Goal: Task Accomplishment & Management: Manage account settings

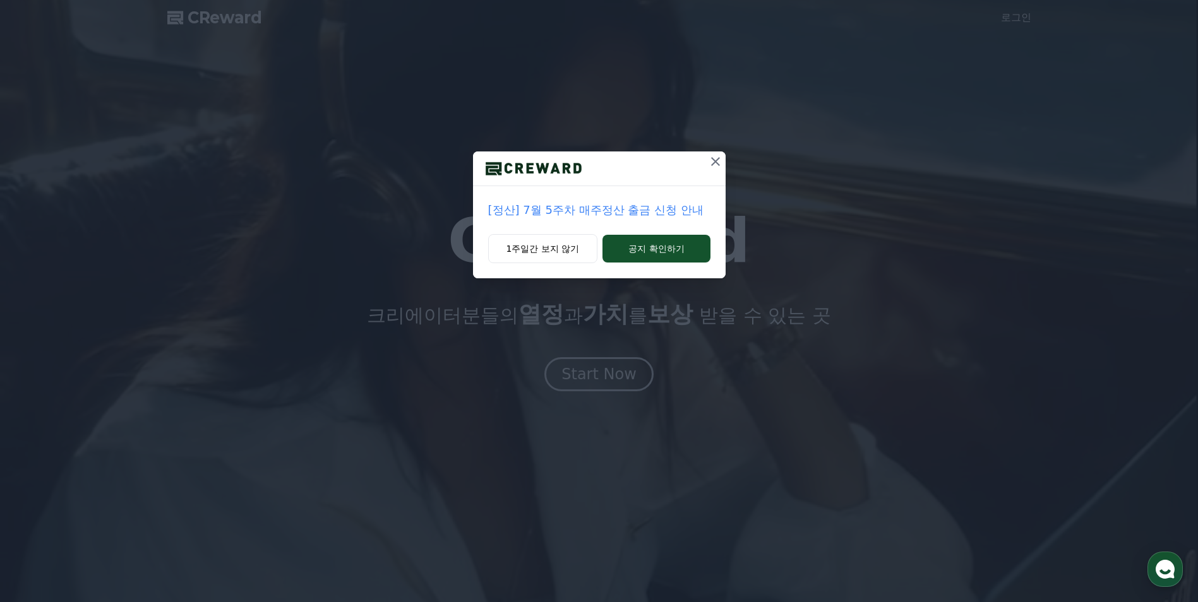
click at [714, 159] on icon at bounding box center [715, 161] width 15 height 15
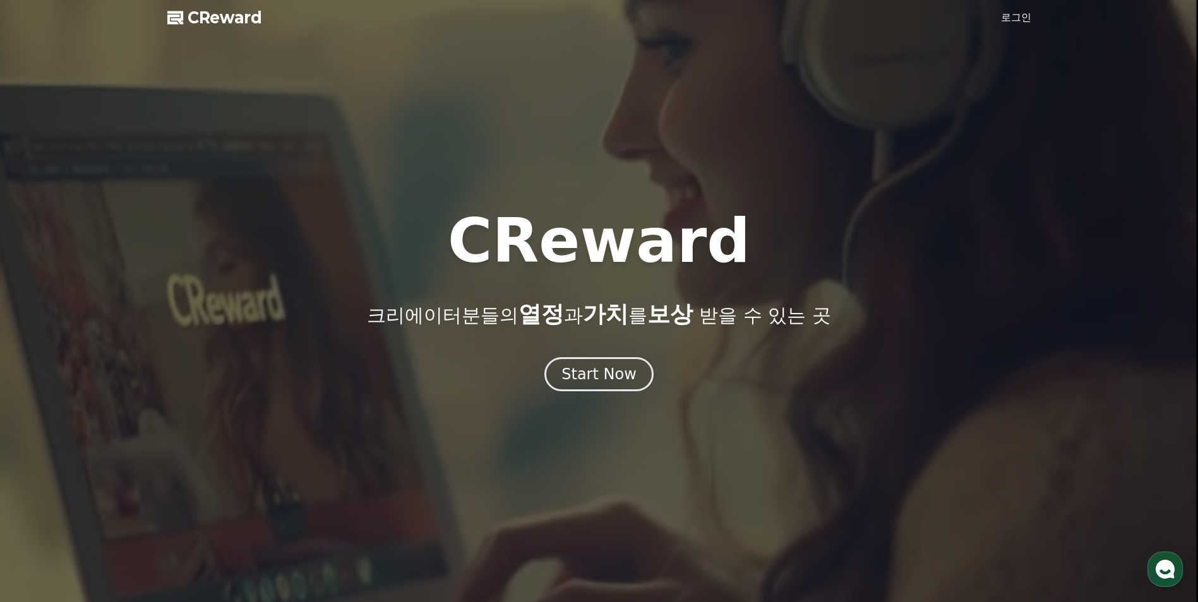
click at [1016, 19] on link "로그인" at bounding box center [1016, 17] width 30 height 15
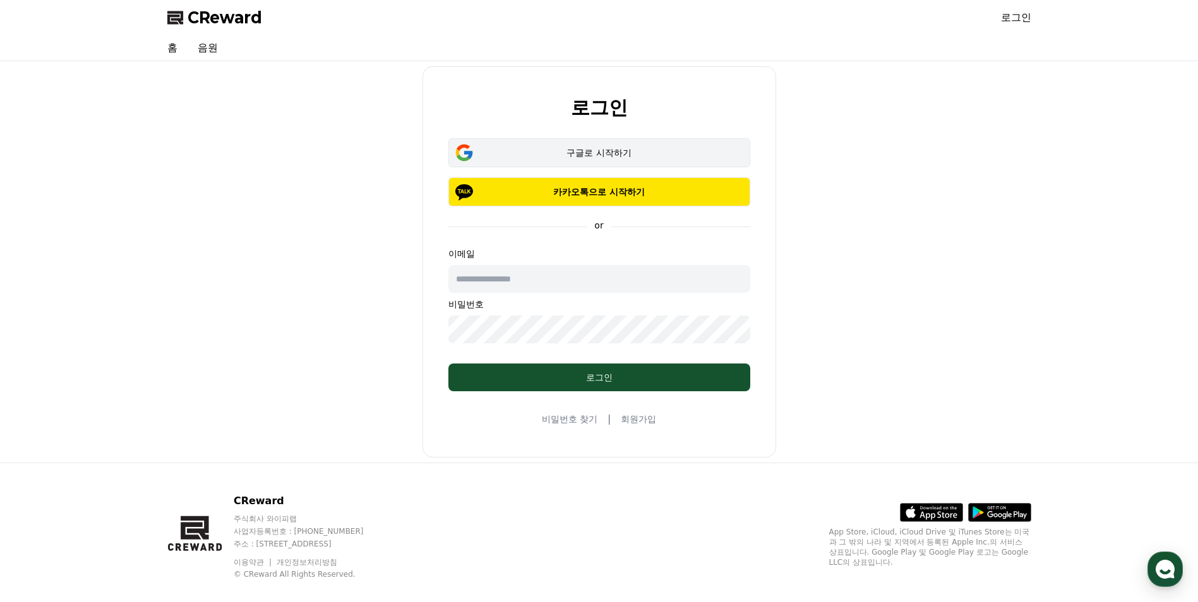
click at [638, 145] on button "구글로 시작하기" at bounding box center [599, 152] width 302 height 29
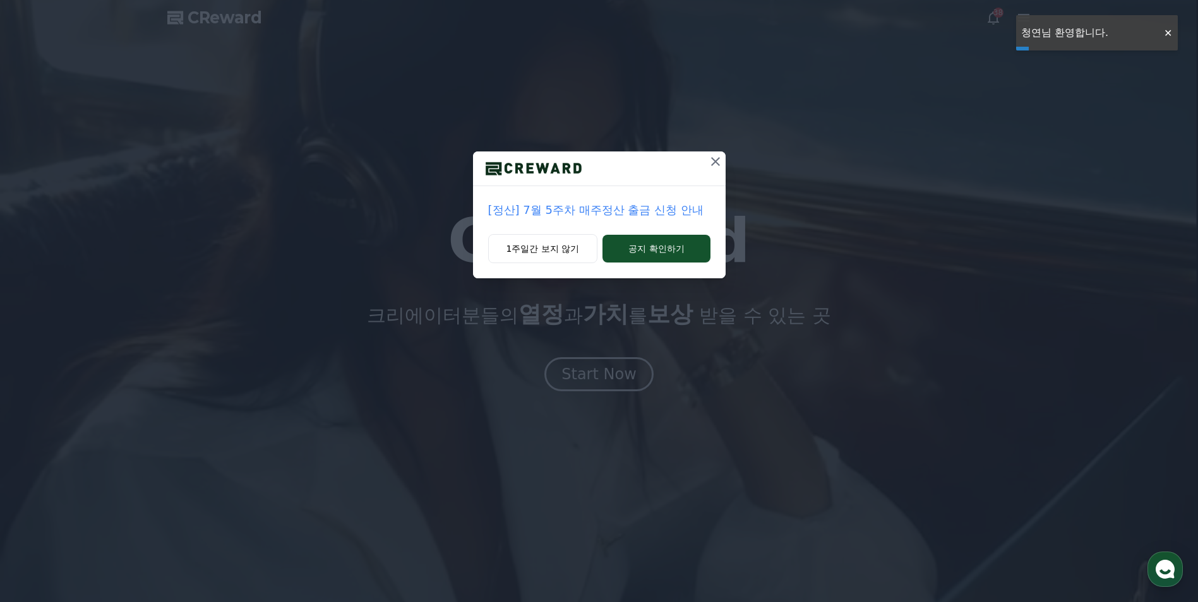
click at [709, 162] on icon at bounding box center [715, 161] width 15 height 15
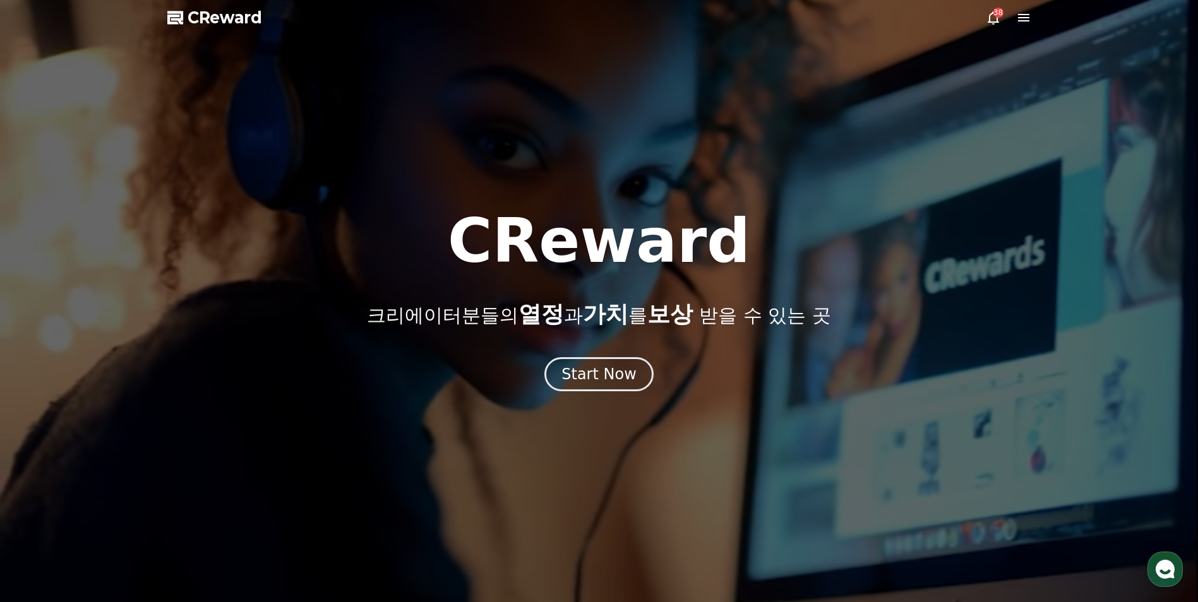
click at [996, 13] on div "38" at bounding box center [998, 13] width 10 height 10
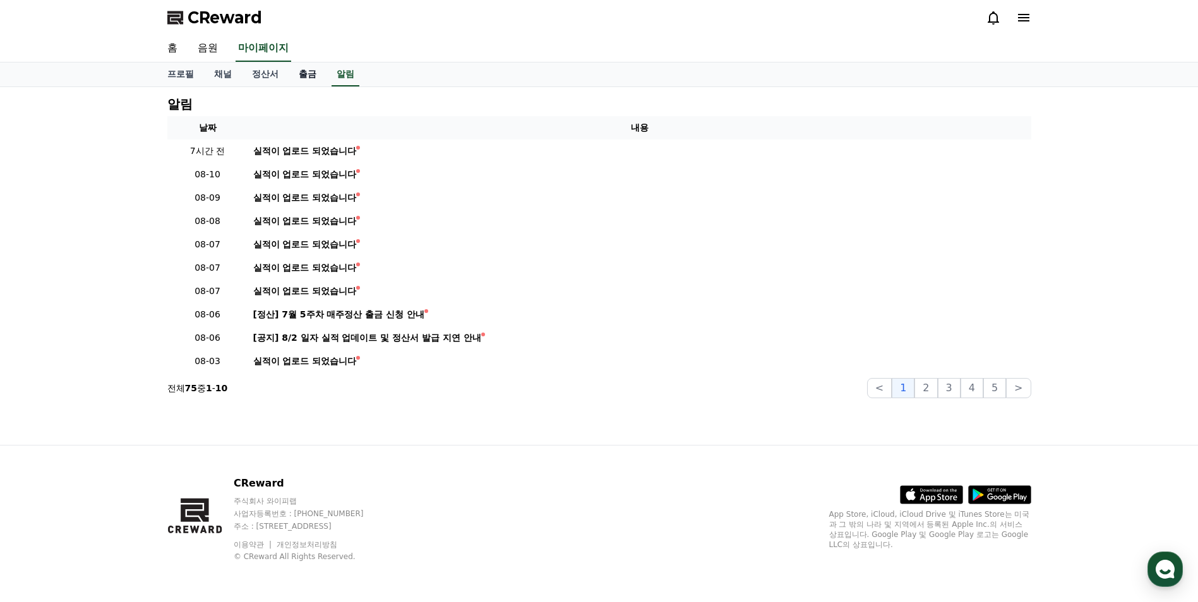
click at [309, 74] on link "출금" at bounding box center [308, 75] width 38 height 24
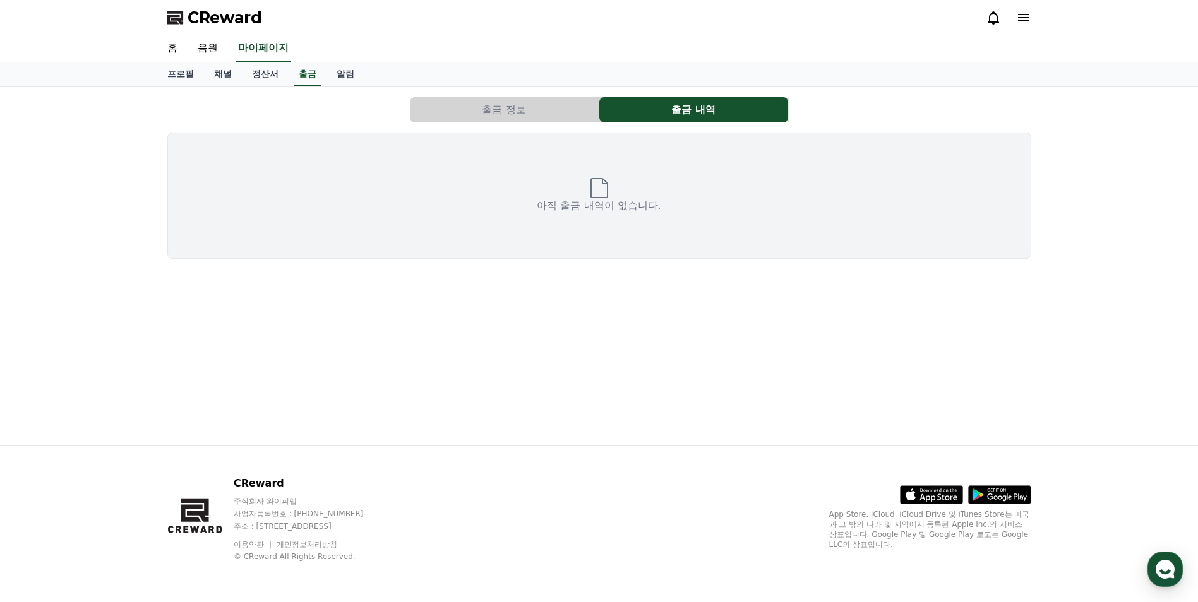
click at [499, 112] on button "출금 정보" at bounding box center [504, 109] width 189 height 25
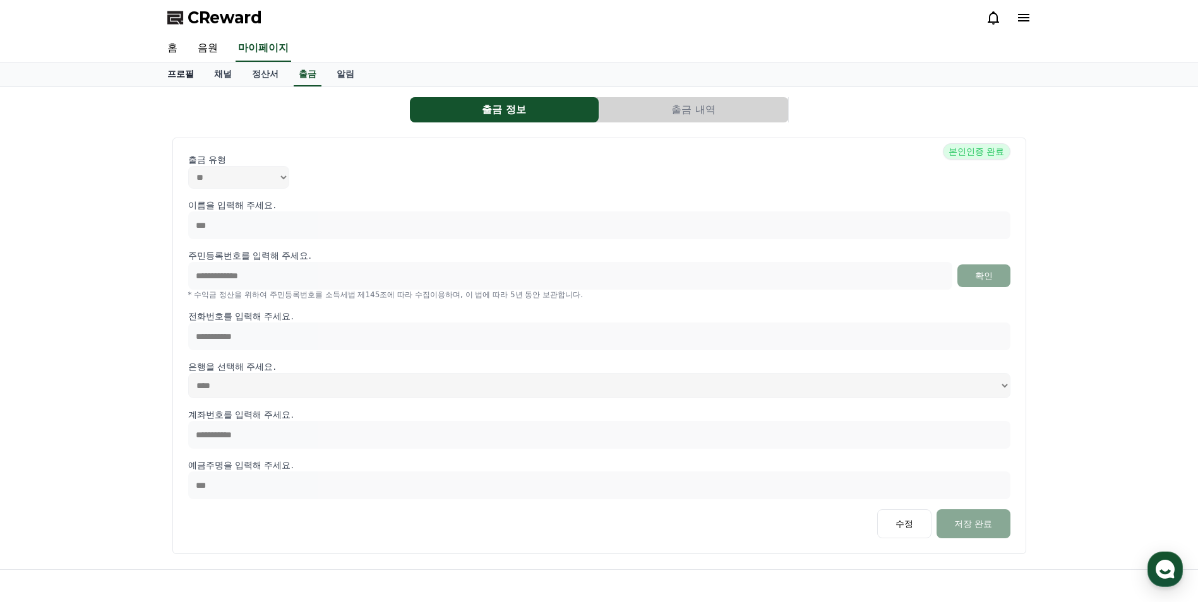
click at [181, 73] on link "프로필" at bounding box center [180, 75] width 47 height 24
select select "**********"
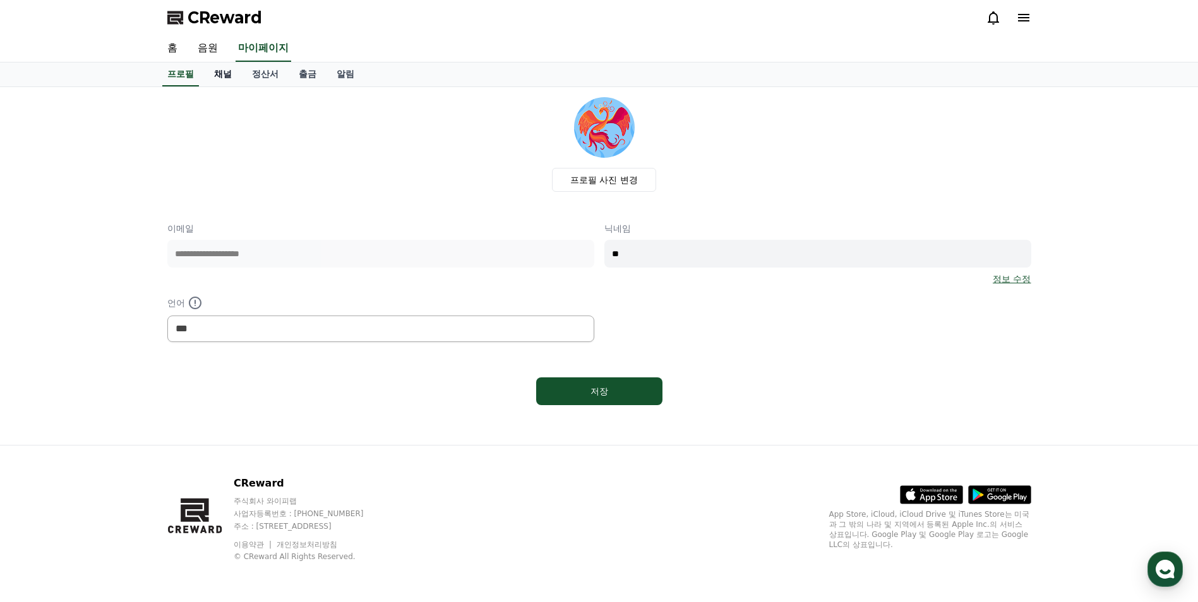
click at [224, 71] on link "채널" at bounding box center [223, 75] width 38 height 24
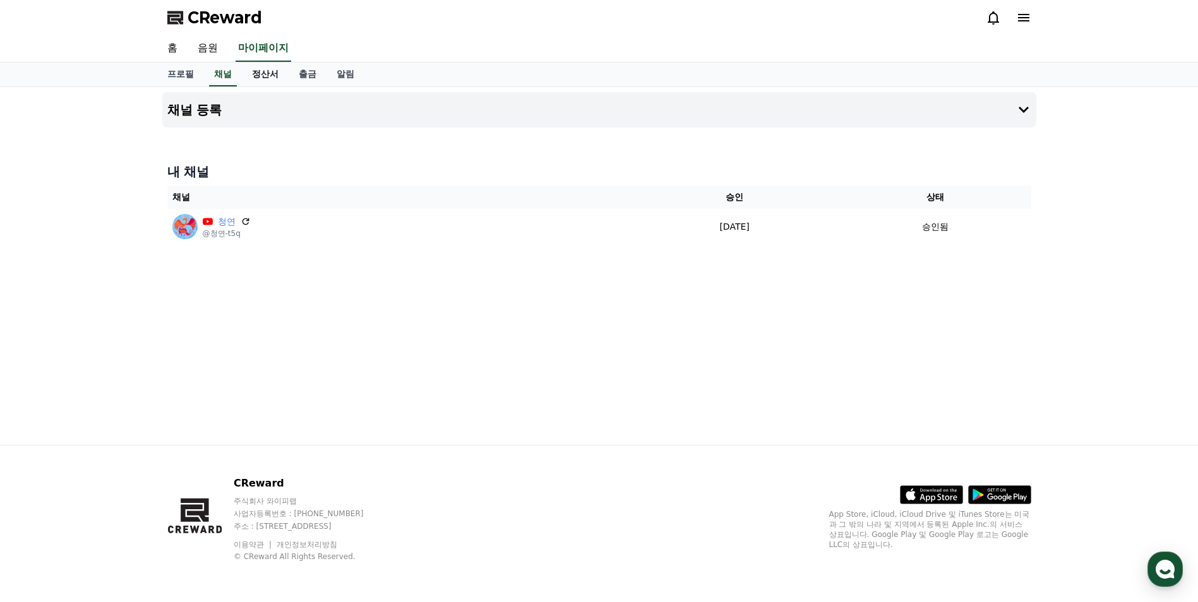
click at [262, 75] on link "정산서" at bounding box center [265, 75] width 47 height 24
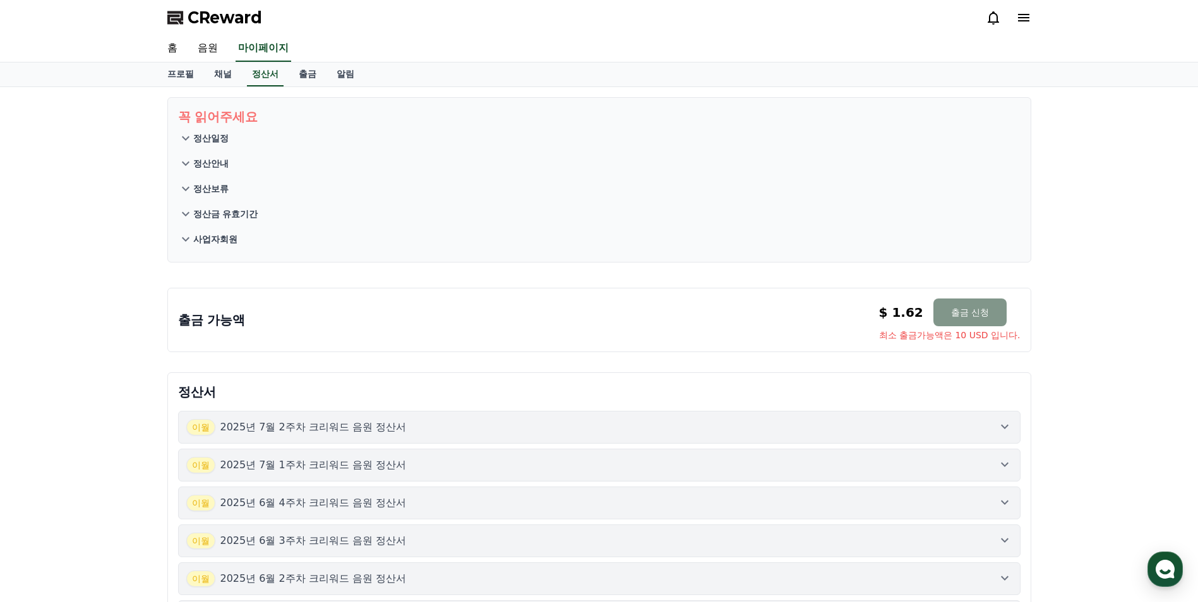
click at [985, 316] on button "출금 신청" at bounding box center [969, 313] width 73 height 28
click at [202, 47] on link "음원" at bounding box center [208, 48] width 40 height 27
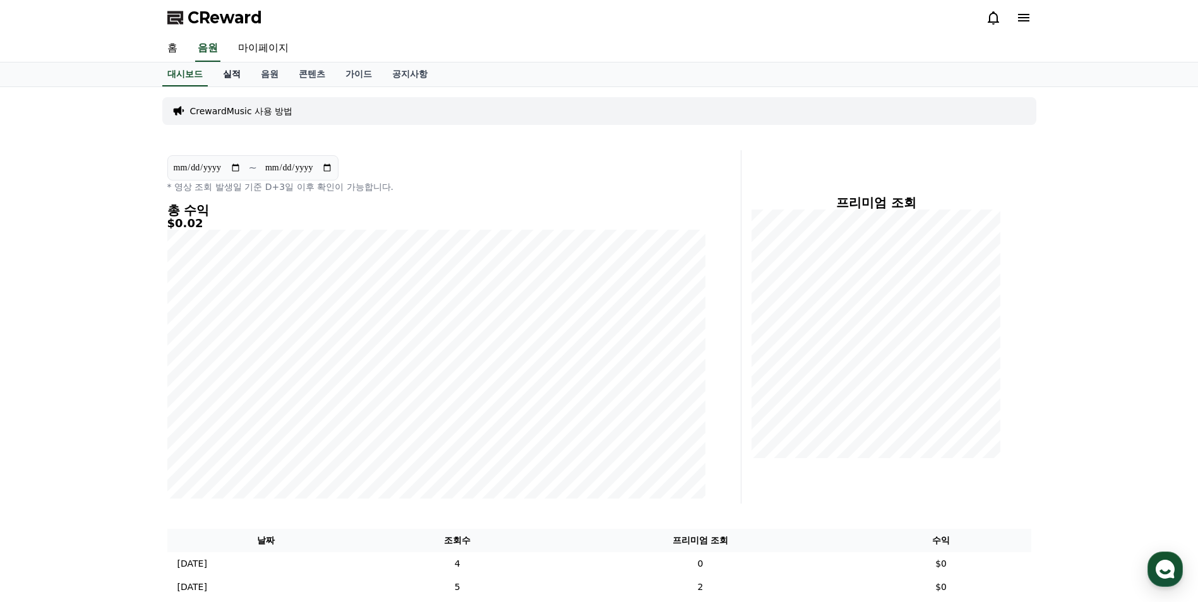
click at [225, 71] on link "실적" at bounding box center [232, 75] width 38 height 24
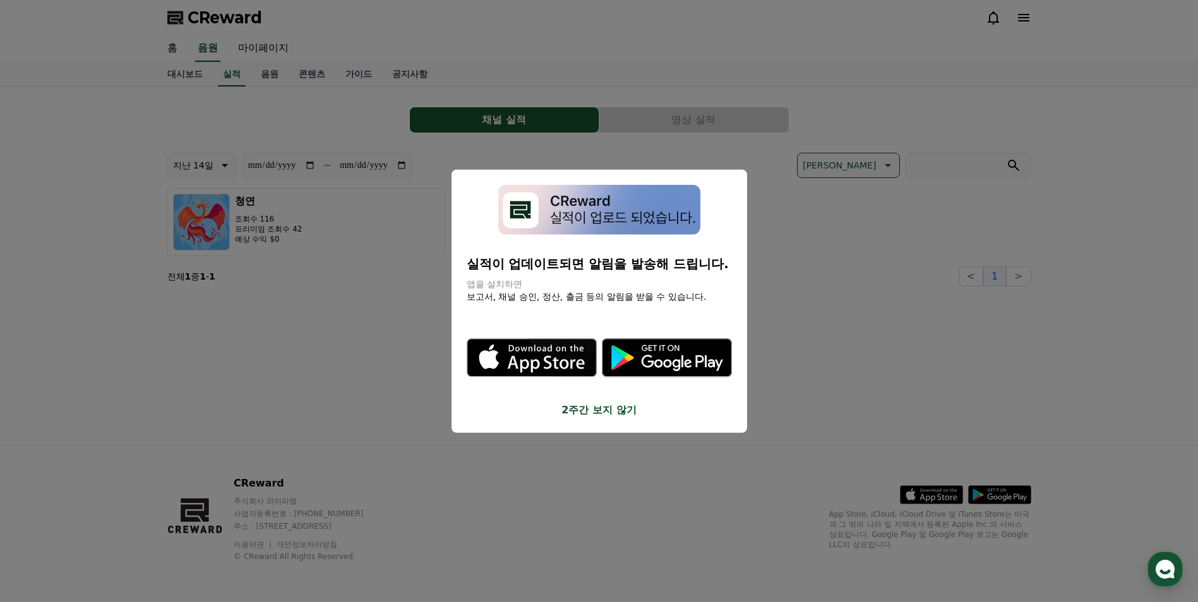
drag, startPoint x: 299, startPoint y: 323, endPoint x: 304, endPoint y: 270, distance: 52.6
click at [299, 323] on button "close modal" at bounding box center [599, 301] width 1198 height 602
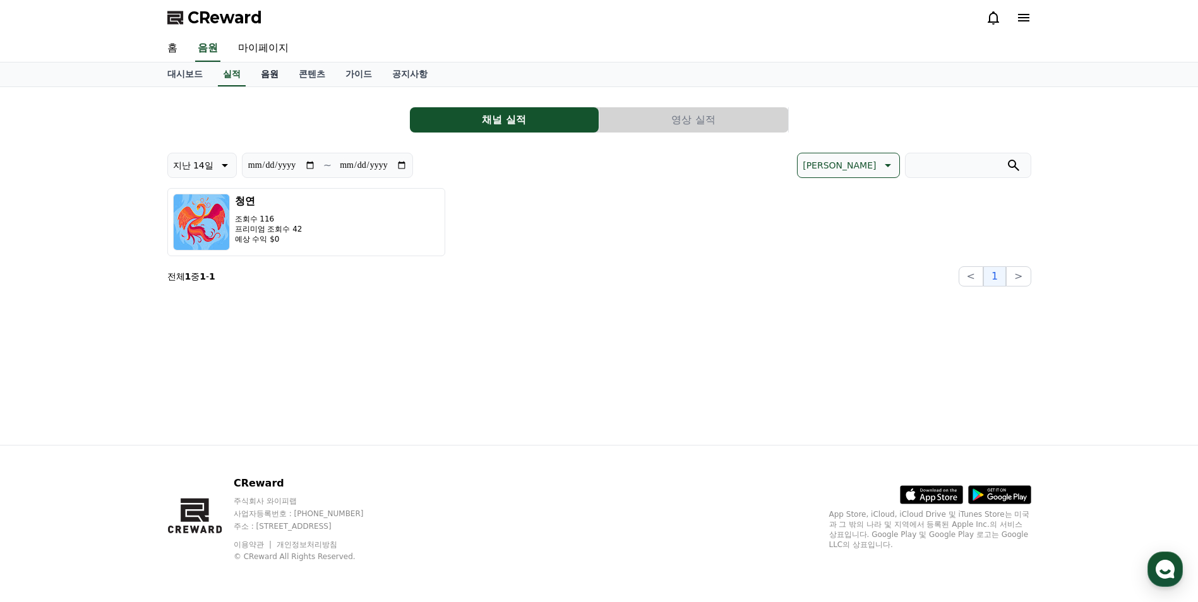
click at [264, 70] on link "음원" at bounding box center [270, 75] width 38 height 24
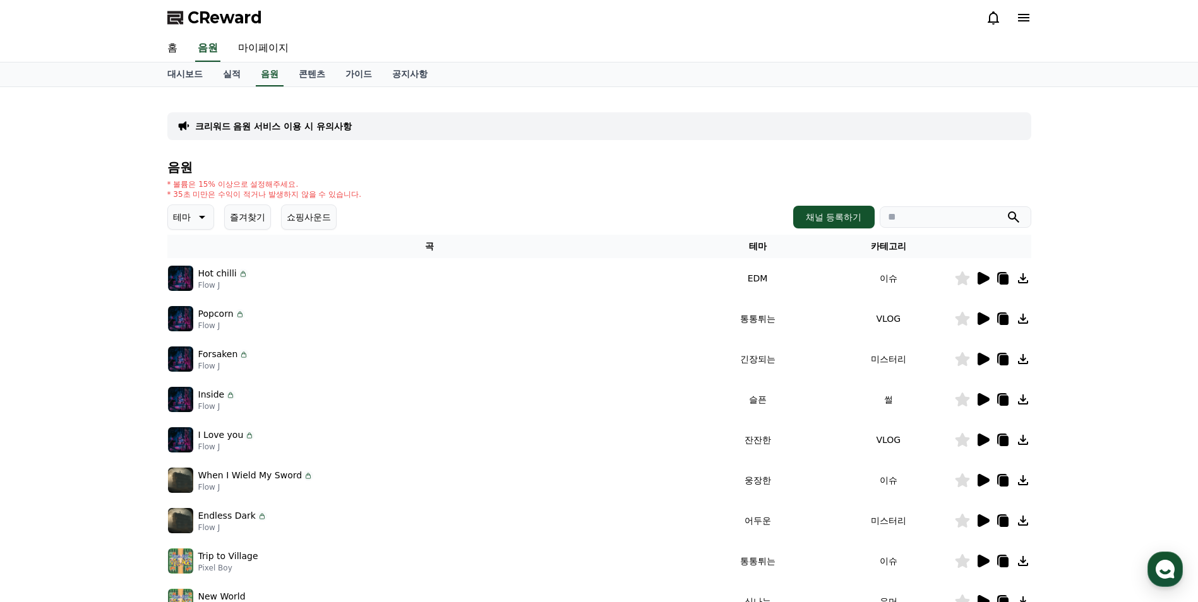
click at [980, 280] on icon at bounding box center [983, 278] width 12 height 13
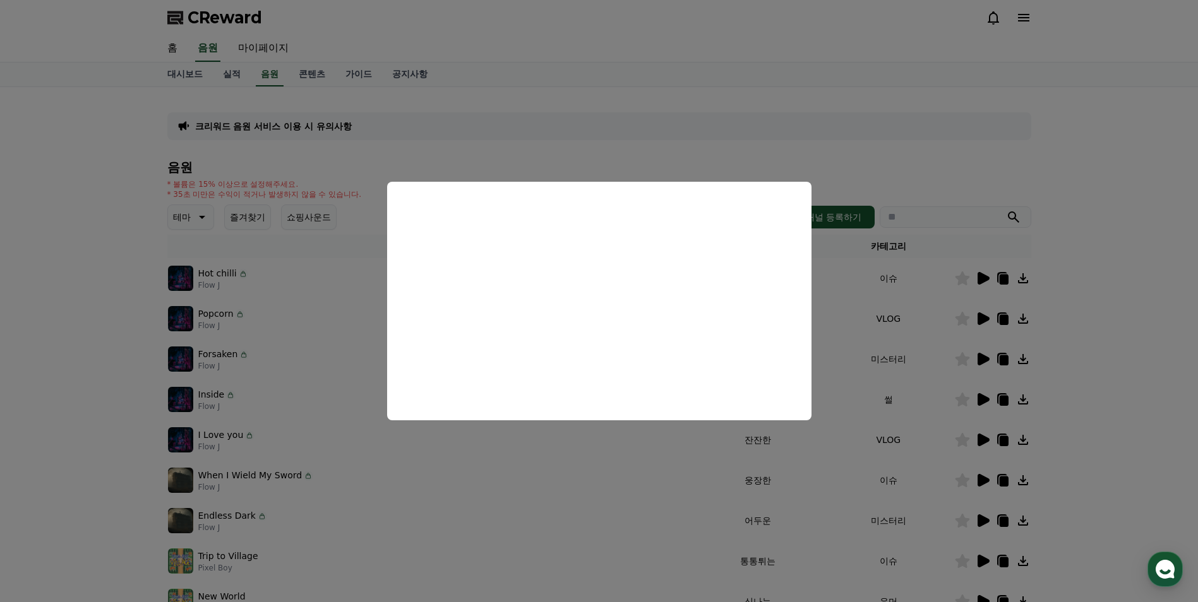
click at [74, 417] on button "close modal" at bounding box center [599, 301] width 1198 height 602
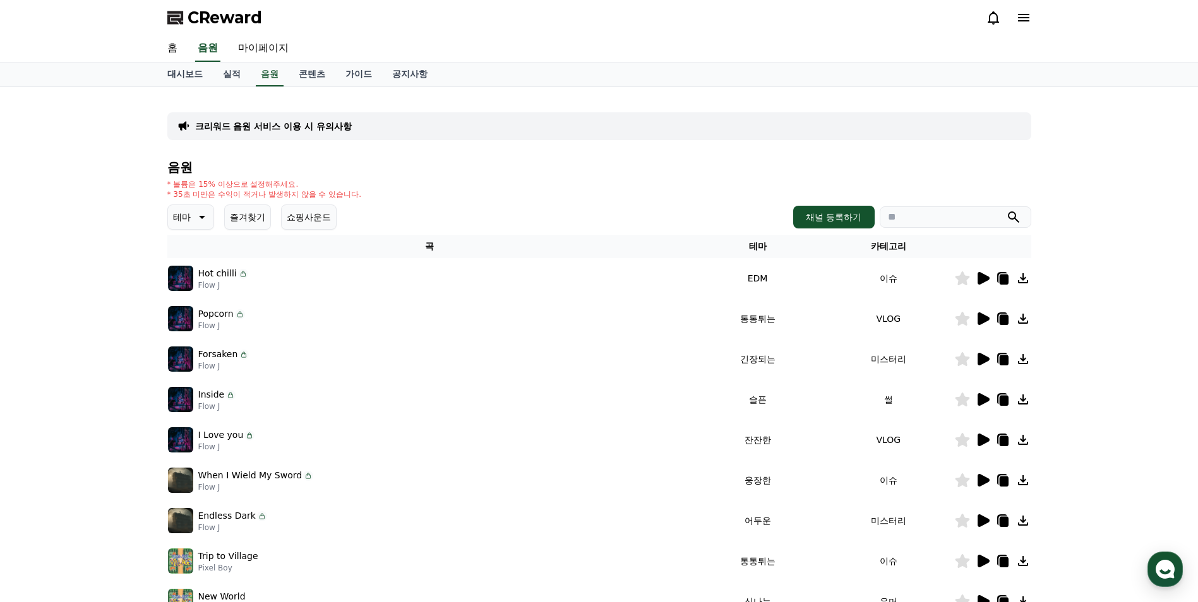
click at [199, 217] on icon at bounding box center [200, 217] width 15 height 15
click at [191, 355] on button "코믹한" at bounding box center [187, 354] width 37 height 28
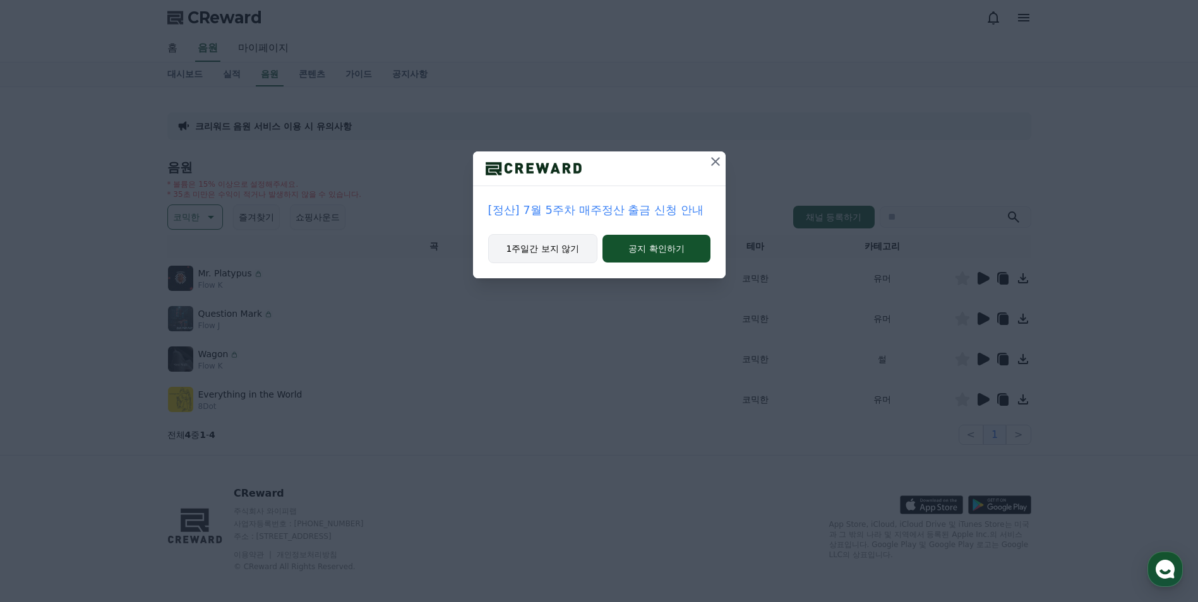
click at [538, 253] on button "1주일간 보지 않기" at bounding box center [543, 248] width 110 height 29
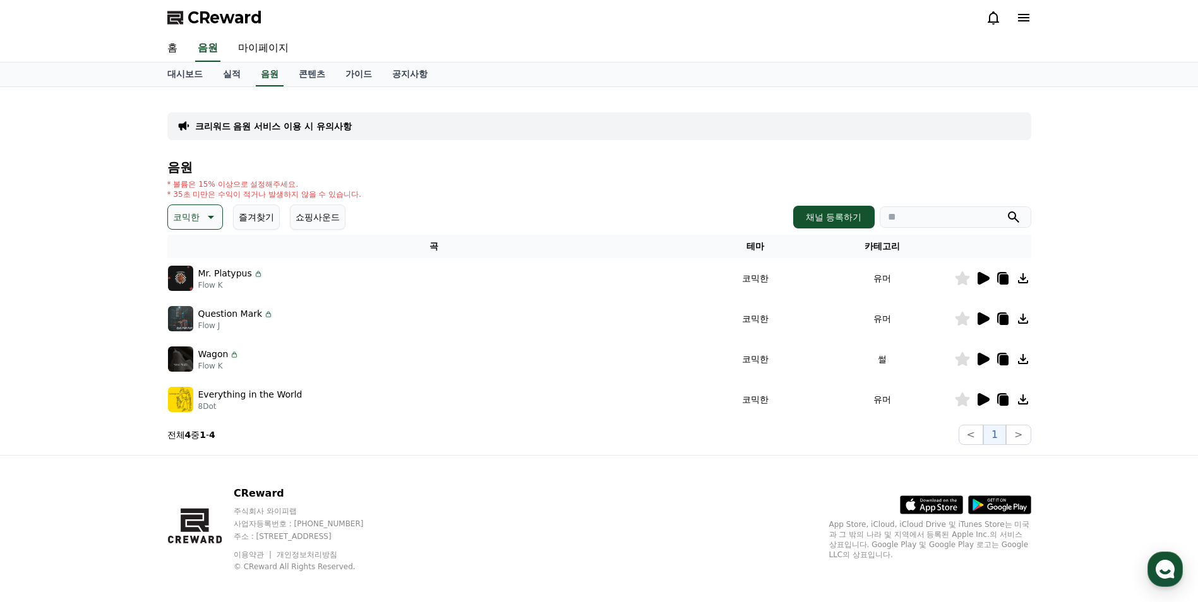
click at [986, 277] on icon at bounding box center [983, 278] width 12 height 13
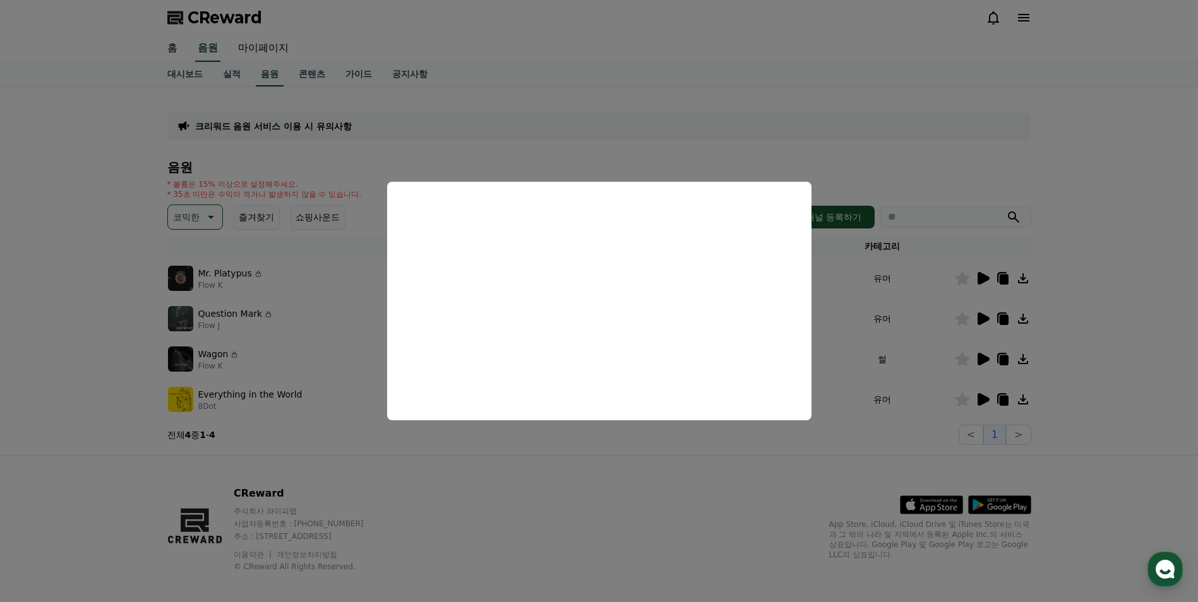
click at [631, 471] on button "close modal" at bounding box center [599, 301] width 1198 height 602
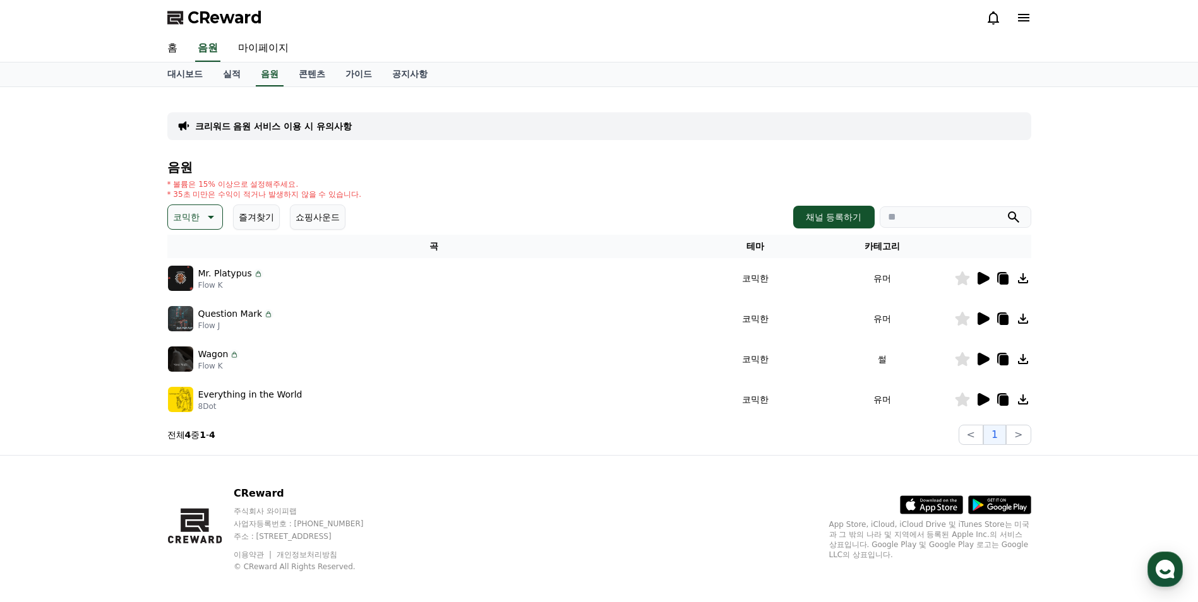
click at [983, 318] on icon at bounding box center [983, 319] width 12 height 13
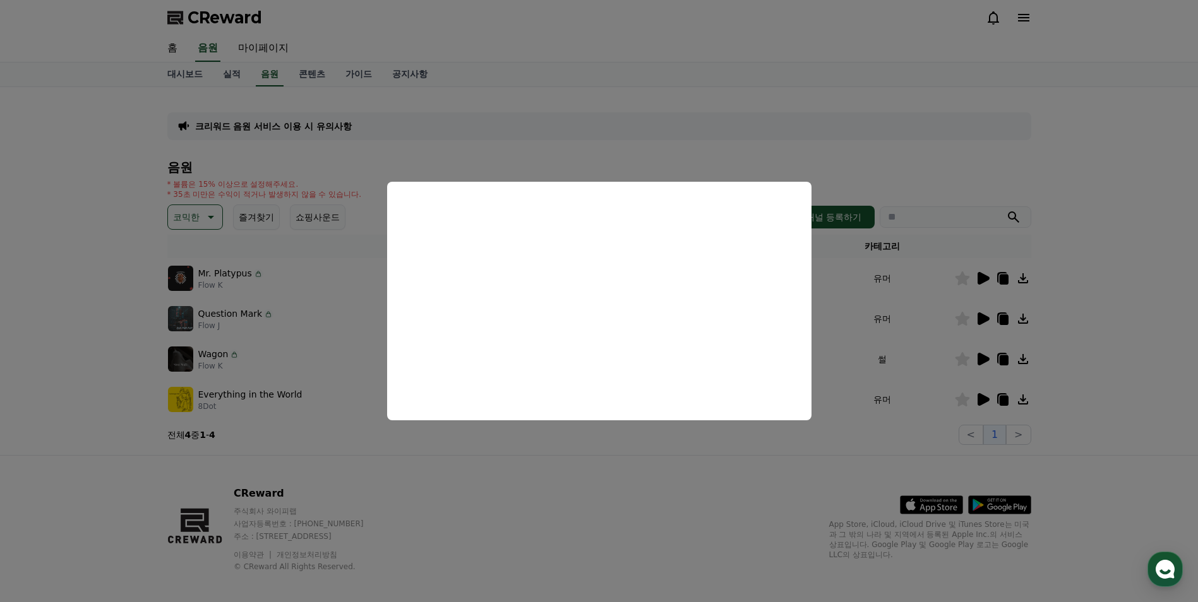
click at [567, 477] on button "close modal" at bounding box center [599, 301] width 1198 height 602
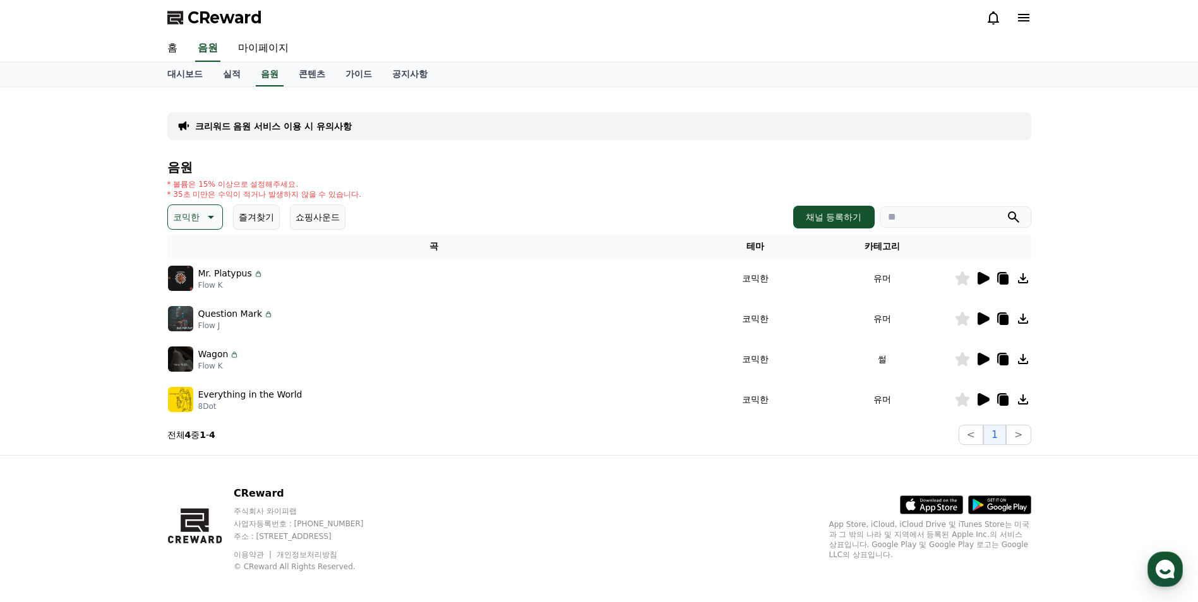
click at [979, 361] on icon at bounding box center [983, 359] width 12 height 13
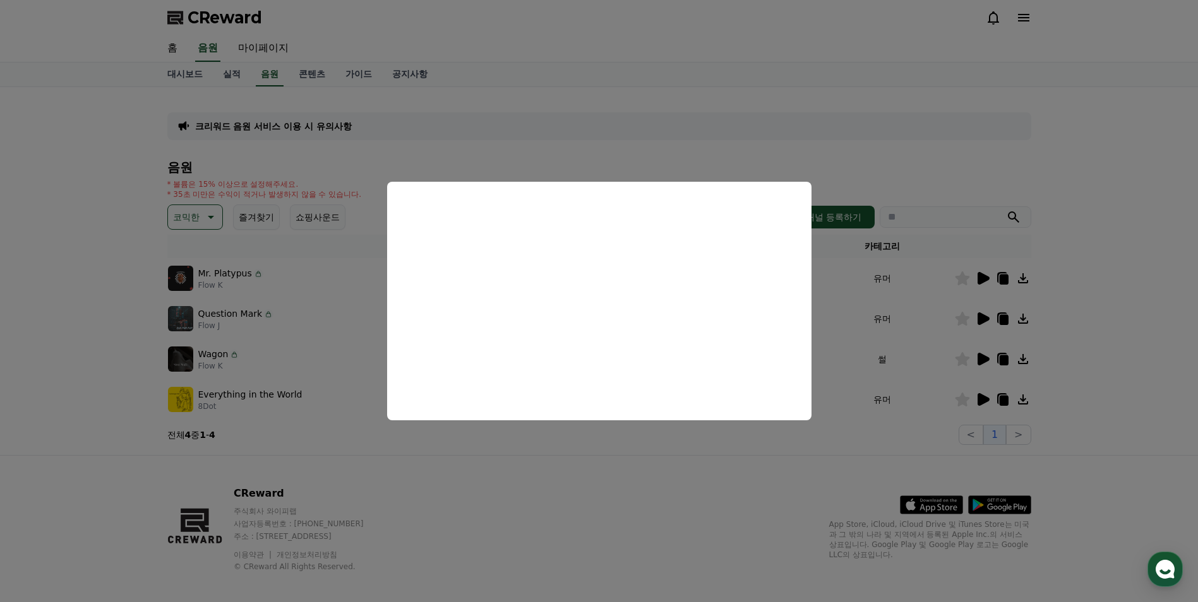
click at [636, 441] on button "close modal" at bounding box center [599, 301] width 1198 height 602
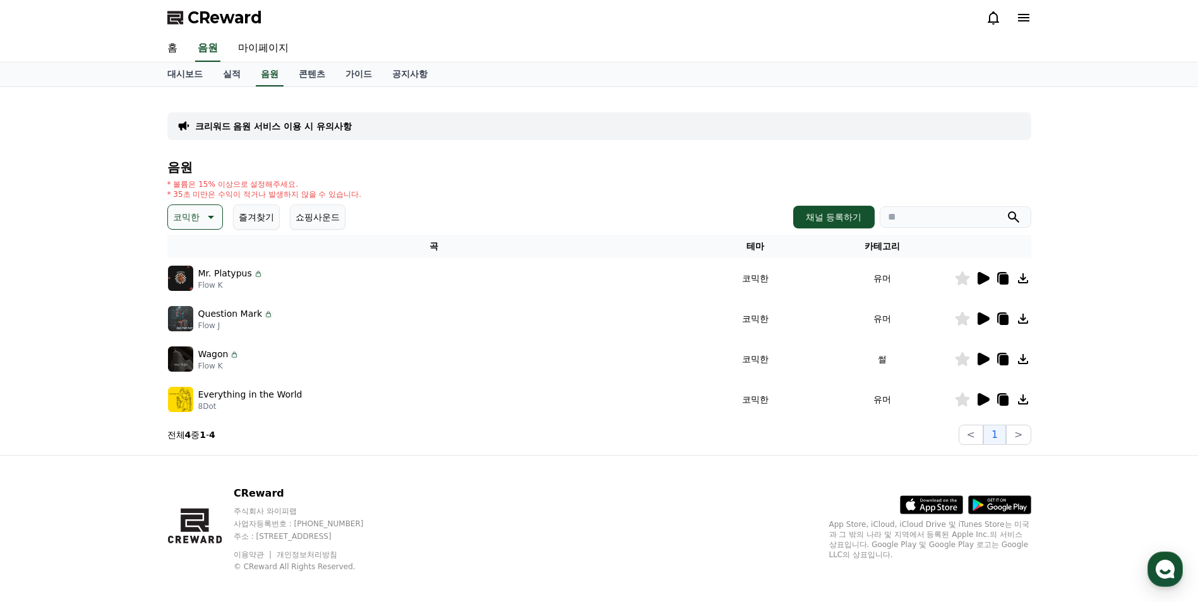
click at [985, 357] on icon at bounding box center [983, 359] width 12 height 13
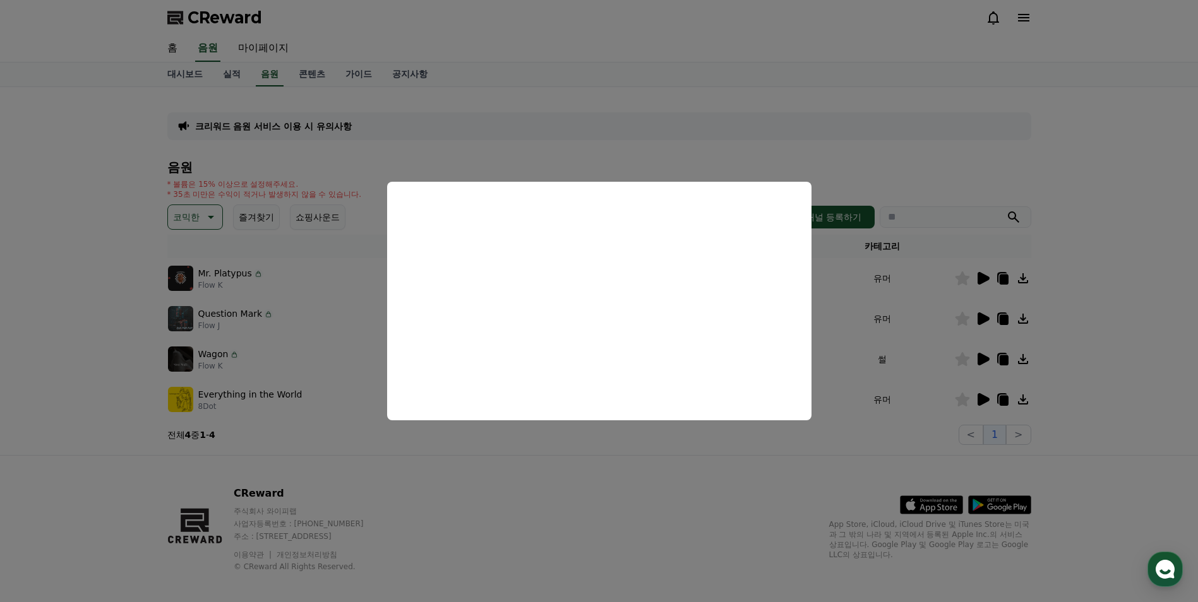
click at [810, 158] on button "close modal" at bounding box center [599, 301] width 1198 height 602
